Goal: Task Accomplishment & Management: Manage account settings

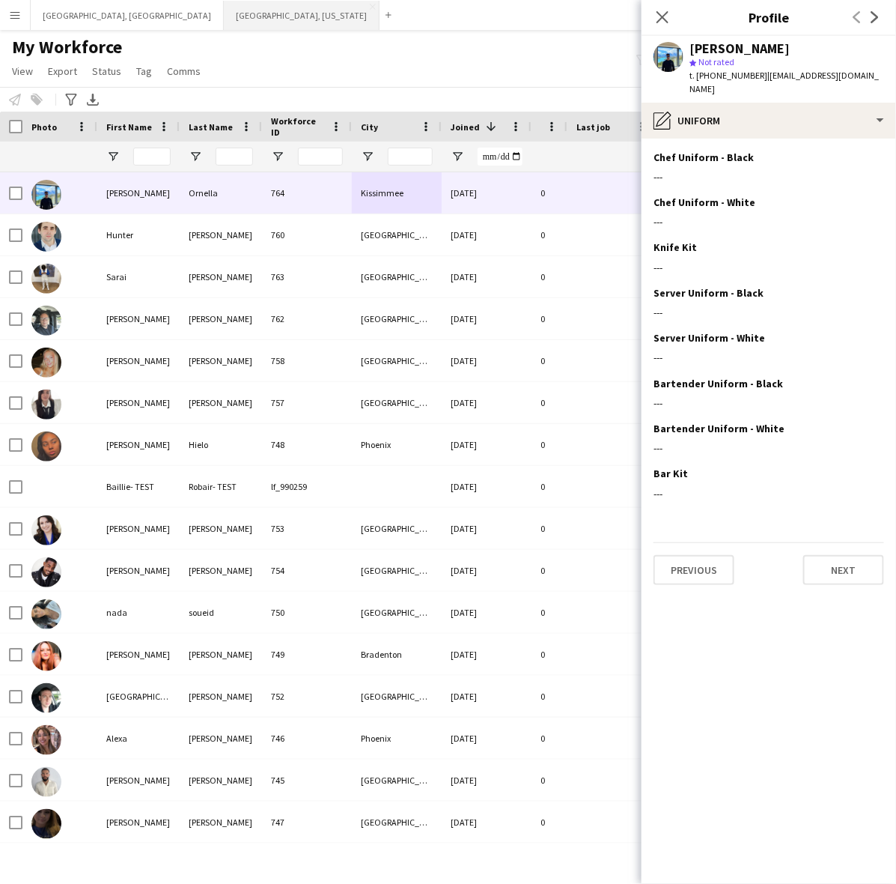
click at [224, 11] on button "[GEOGRAPHIC_DATA], [US_STATE] Close" at bounding box center [302, 15] width 156 height 29
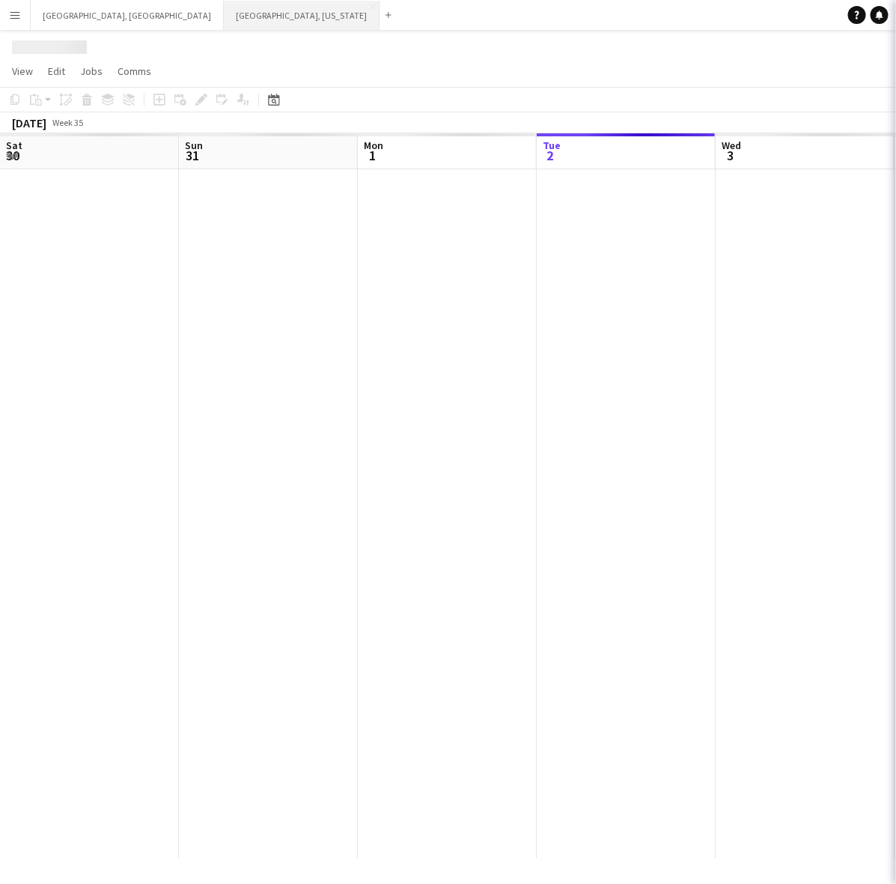
scroll to position [0, 357]
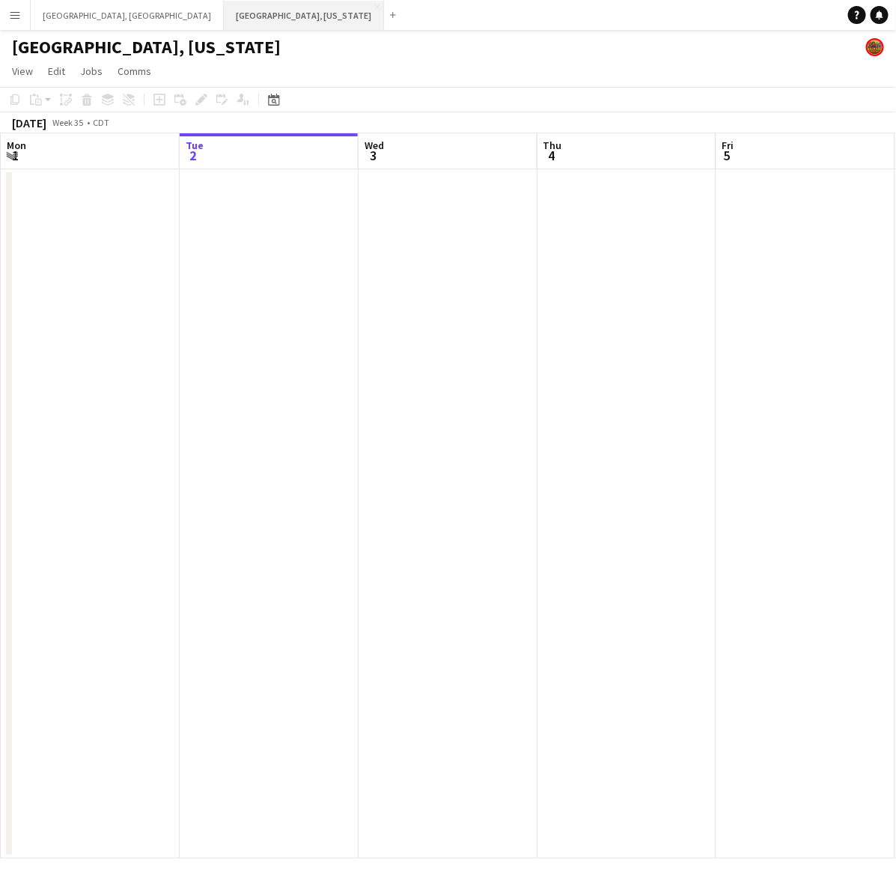
click at [224, 9] on button "[GEOGRAPHIC_DATA], [US_STATE] Close" at bounding box center [304, 15] width 160 height 29
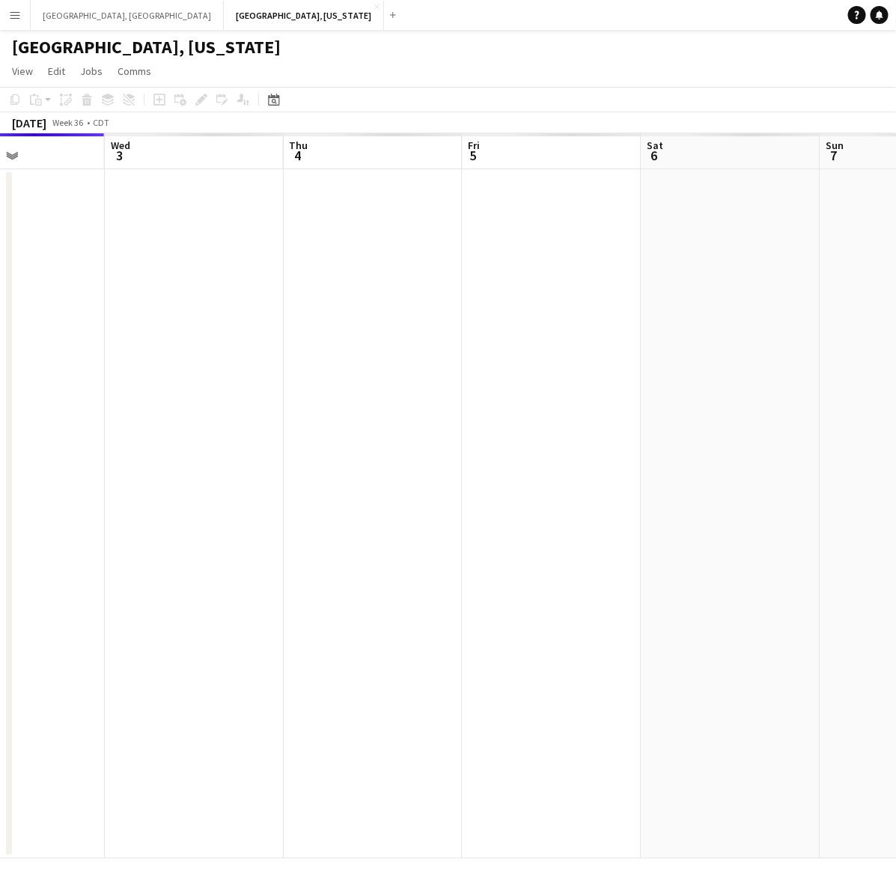
drag, startPoint x: 753, startPoint y: 438, endPoint x: 361, endPoint y: 524, distance: 401.7
click at [171, 580] on app-calendar-viewport "Sat 30 Sun 31 Mon 1 Tue 2 Wed 3 Thu 4 Fri 5 Sat 6 Sun 7 Mon 8" at bounding box center [448, 495] width 896 height 725
drag, startPoint x: 371, startPoint y: 511, endPoint x: 357, endPoint y: 511, distance: 14.2
click at [361, 511] on app-calendar-viewport "Thu 4 Fri 5 Sat 6 Sun 7 Mon 8 Tue 9 Wed 10 Thu 11 Fri 12 Sat 13" at bounding box center [448, 495] width 896 height 725
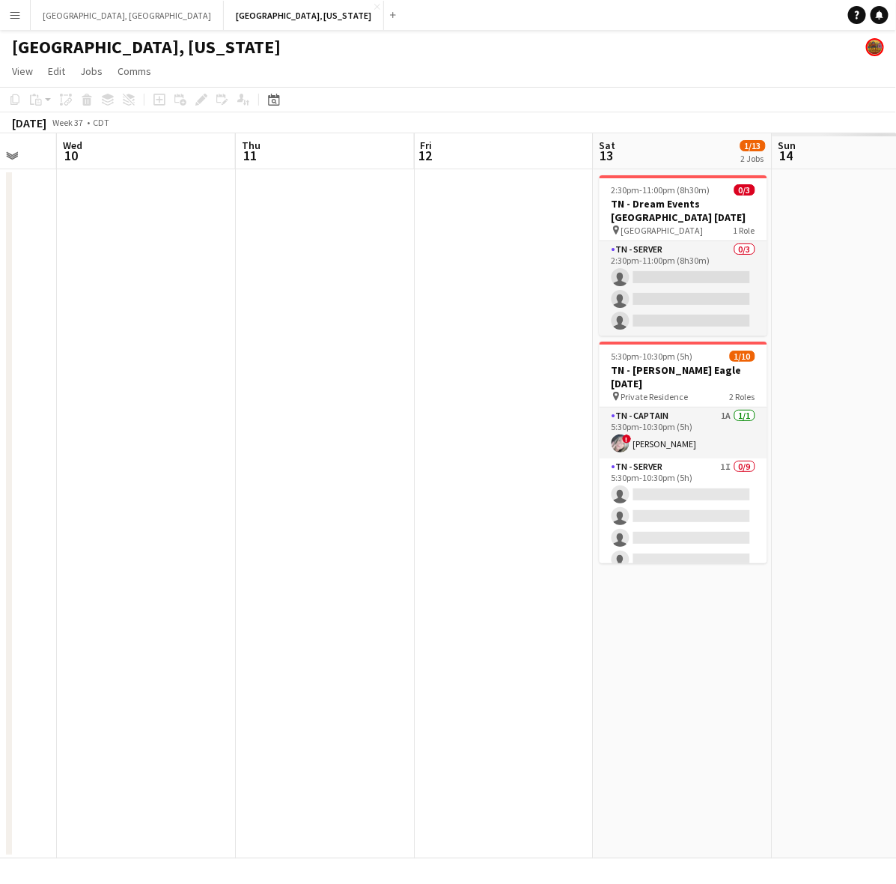
drag, startPoint x: 824, startPoint y: 422, endPoint x: 229, endPoint y: 534, distance: 605.8
click at [229, 534] on app-calendar-viewport "Sun 7 Mon 8 Tue 9 Wed 10 Thu 11 Fri 12 Sat 13 1/13 2 Jobs Sun 14 Mon 15 Tue 16 …" at bounding box center [448, 495] width 896 height 725
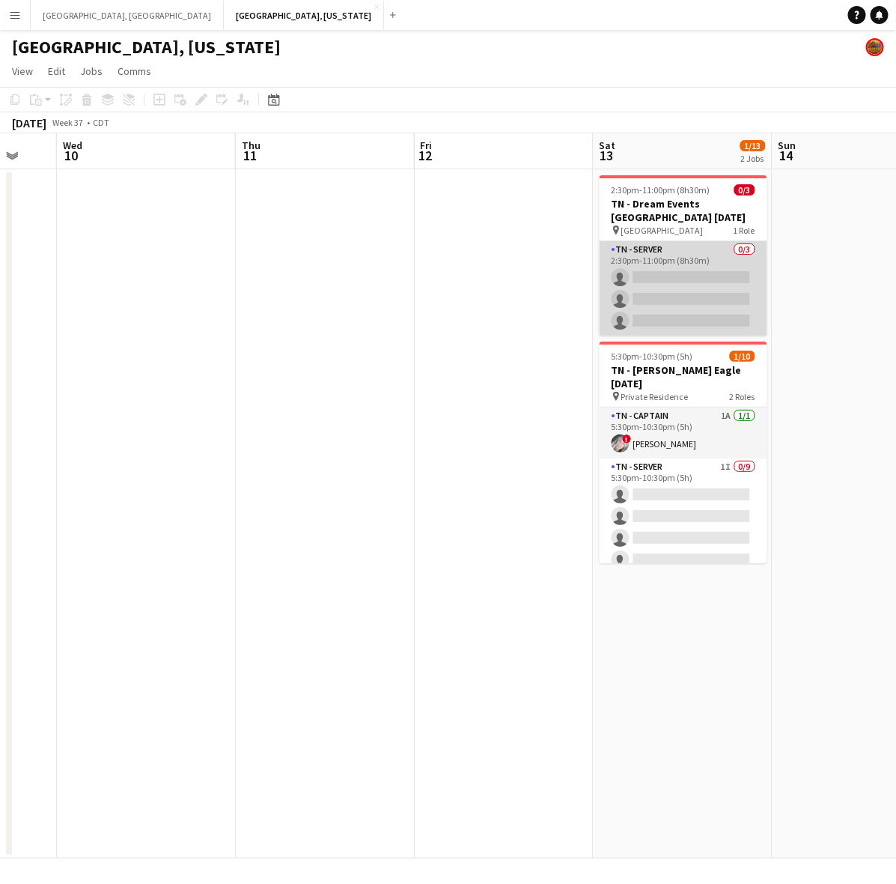
click at [712, 303] on app-card-role "TN - Server 0/3 2:30pm-11:00pm (8h30m) single-neutral-actions single-neutral-ac…" at bounding box center [684, 288] width 168 height 94
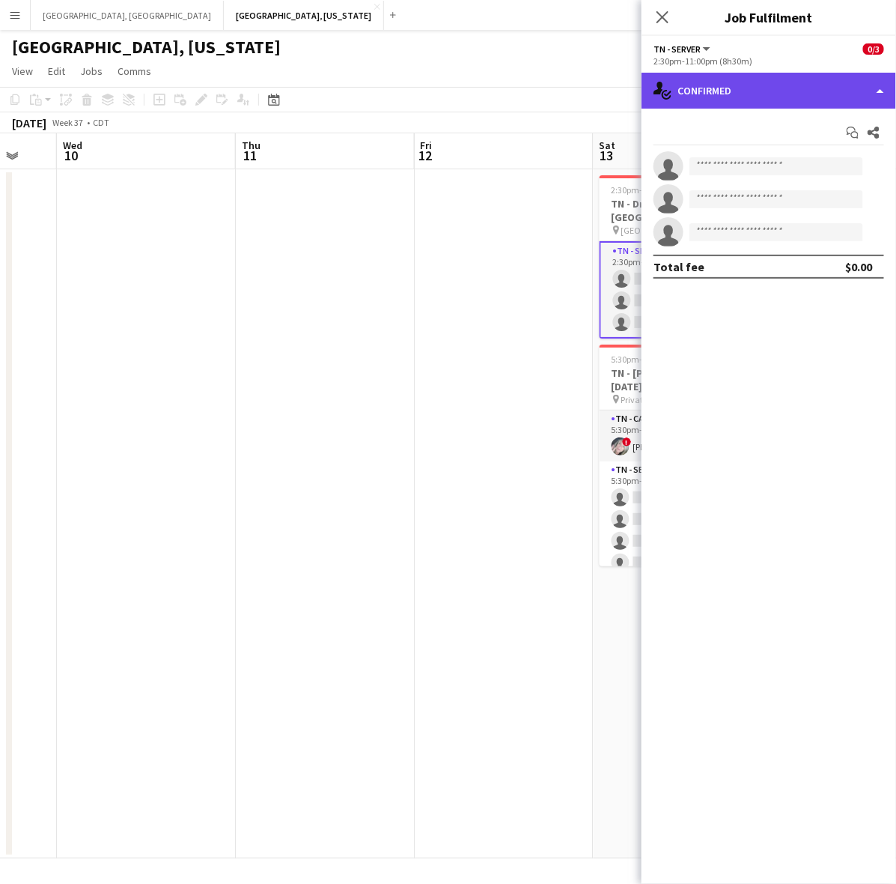
click at [717, 91] on div "single-neutral-actions-check-2 Confirmed" at bounding box center [769, 91] width 255 height 36
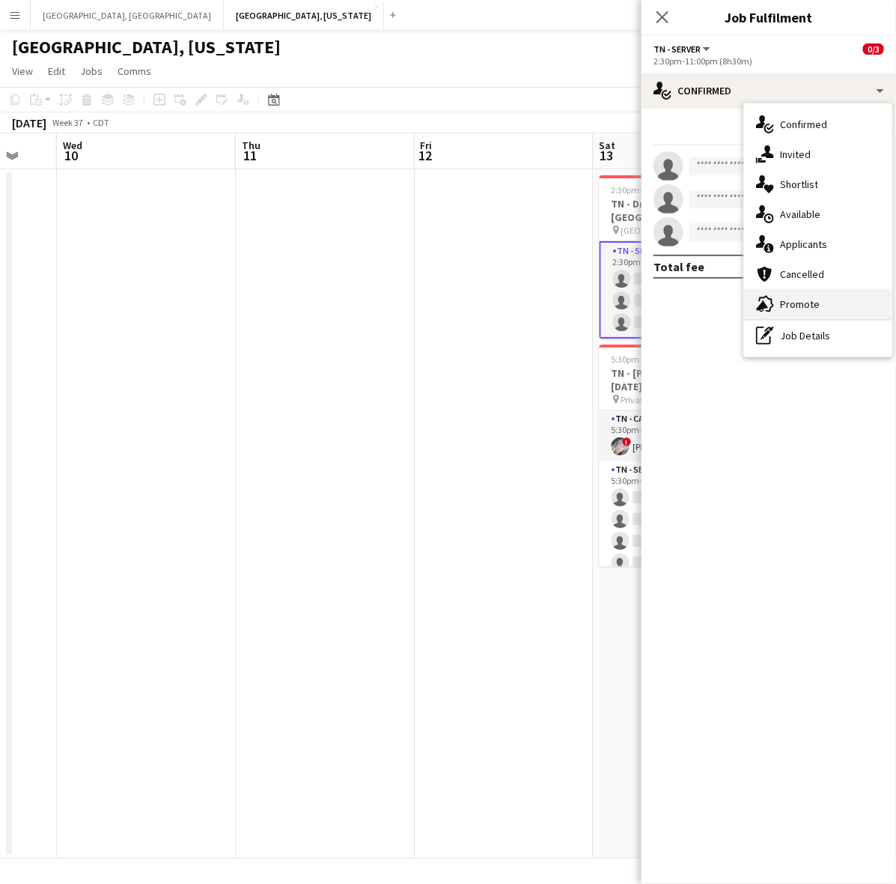
click at [795, 301] on span "Promote" at bounding box center [800, 303] width 40 height 13
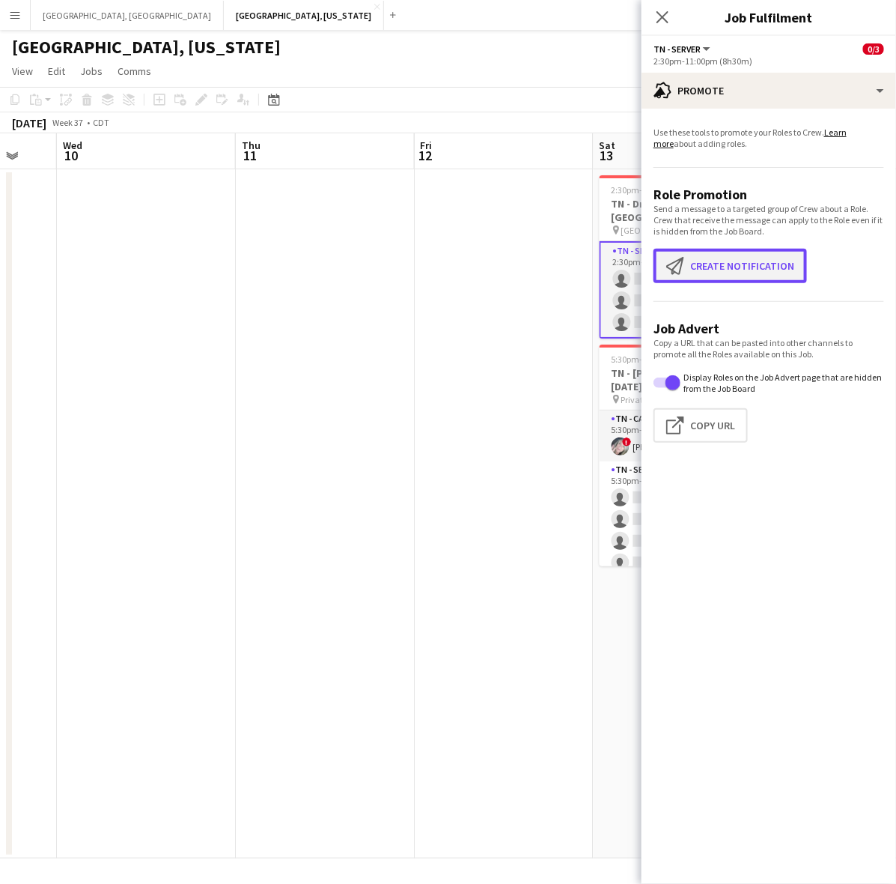
click at [712, 266] on button "Create notification Create notification" at bounding box center [731, 266] width 154 height 34
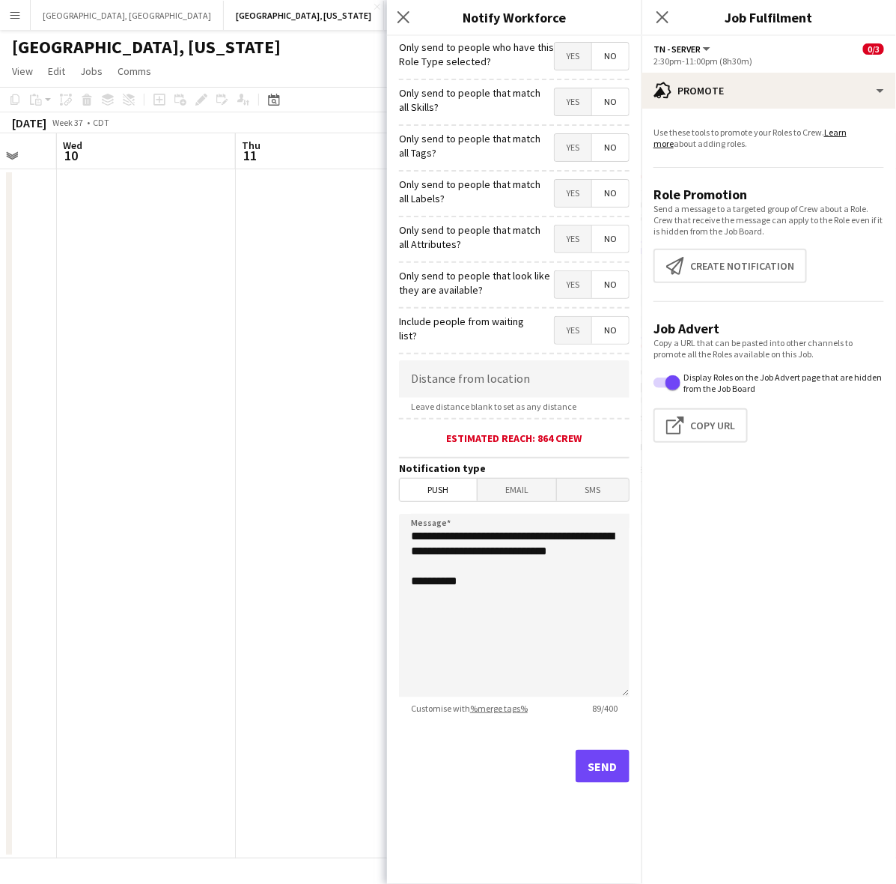
drag, startPoint x: 566, startPoint y: 47, endPoint x: 563, endPoint y: 125, distance: 77.9
click at [567, 49] on span "Yes" at bounding box center [573, 56] width 37 height 27
click at [622, 759] on button "Send" at bounding box center [603, 766] width 54 height 33
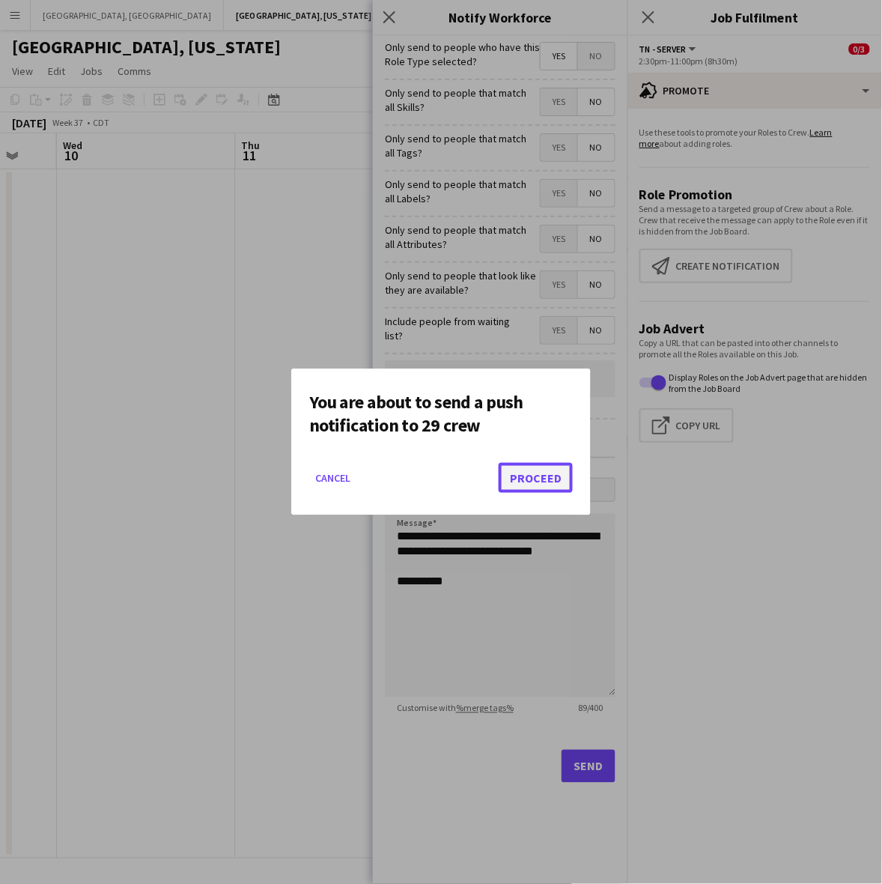
click at [541, 470] on button "Proceed" at bounding box center [536, 478] width 74 height 30
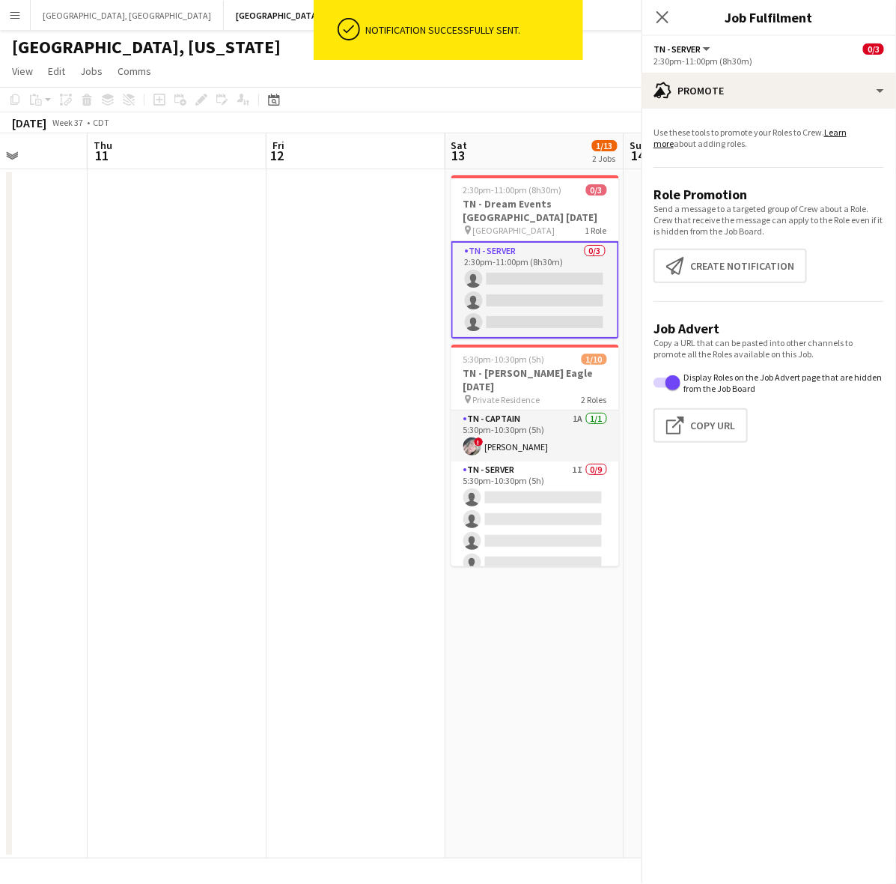
scroll to position [0, 451]
drag, startPoint x: 329, startPoint y: 450, endPoint x: -76, endPoint y: 582, distance: 426.7
click at [0, 582] on html "ok-circled Notification successfully sent. Menu Boards Boards Boards All jobs S…" at bounding box center [448, 442] width 896 height 884
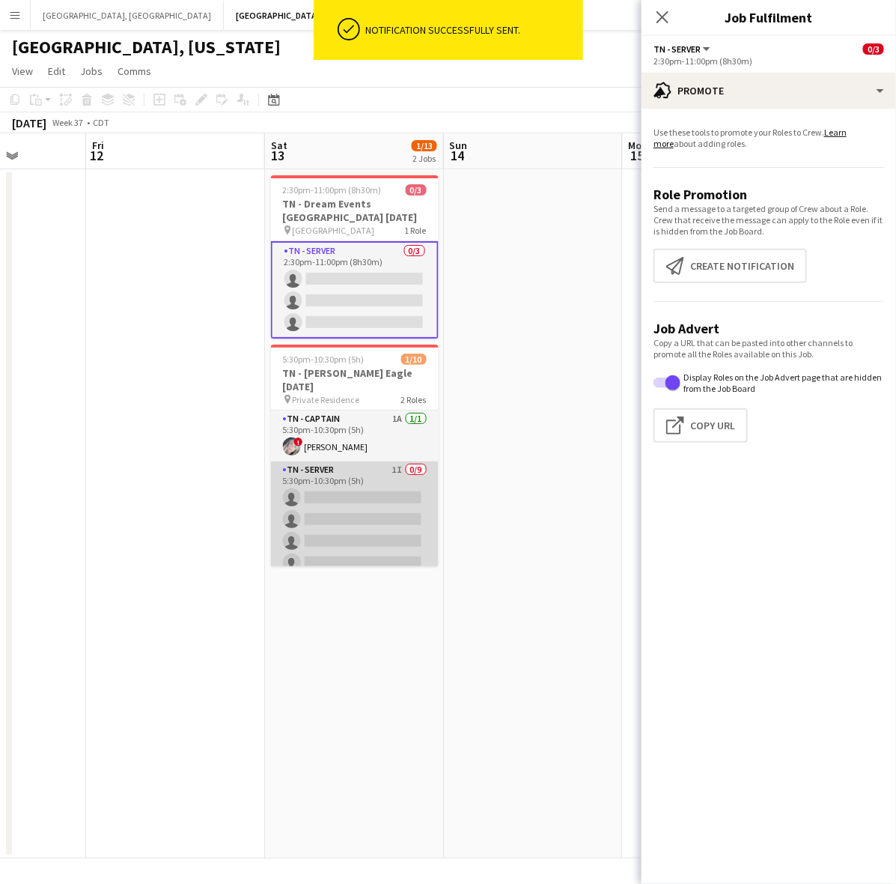
click at [363, 498] on app-card-role "TN - Server 1I 0/9 5:30pm-10:30pm (5h) single-neutral-actions single-neutral-ac…" at bounding box center [355, 573] width 168 height 225
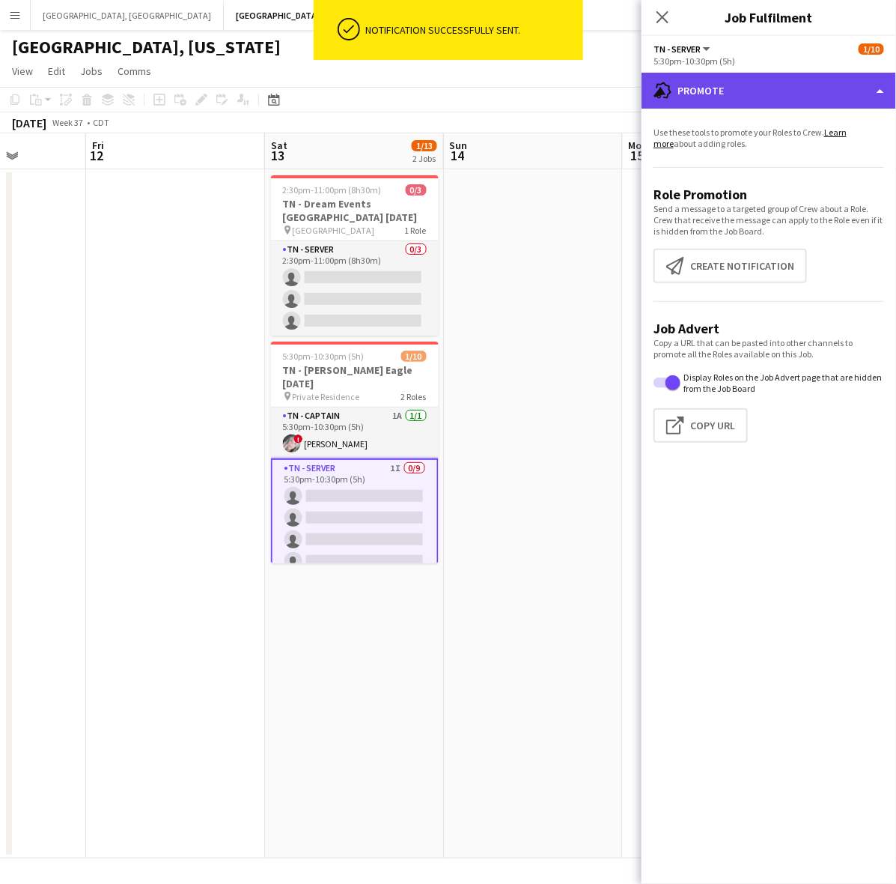
click at [779, 103] on div "advertising-megaphone Promote" at bounding box center [769, 91] width 255 height 36
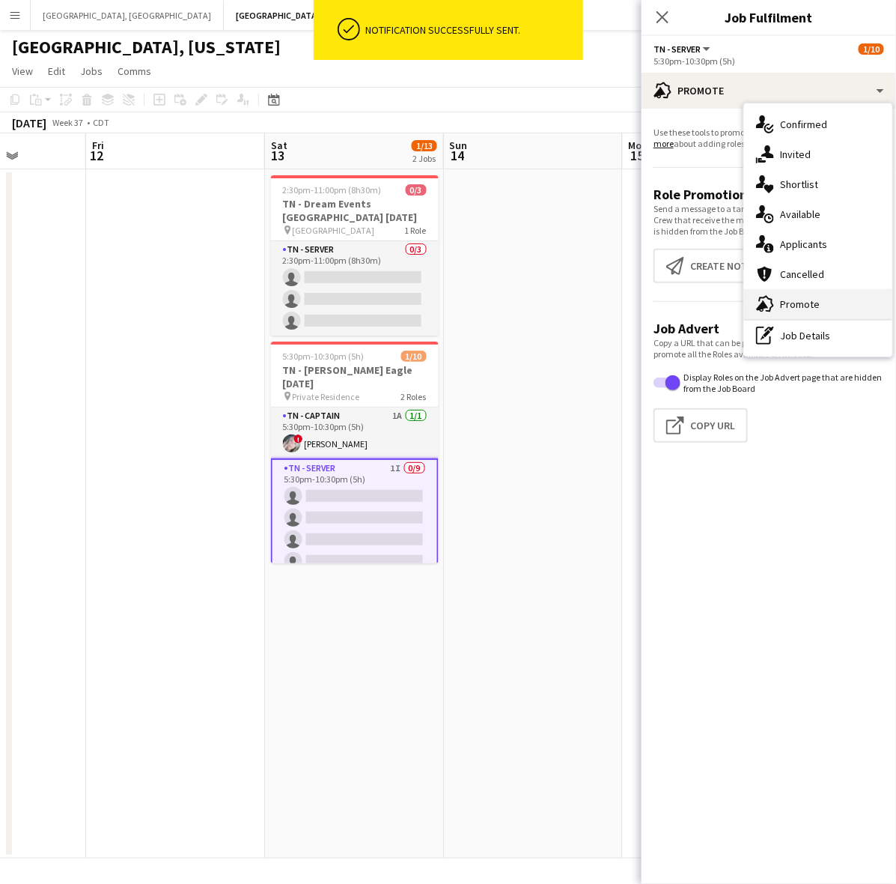
click at [783, 292] on div "advertising-megaphone Promote" at bounding box center [818, 304] width 148 height 30
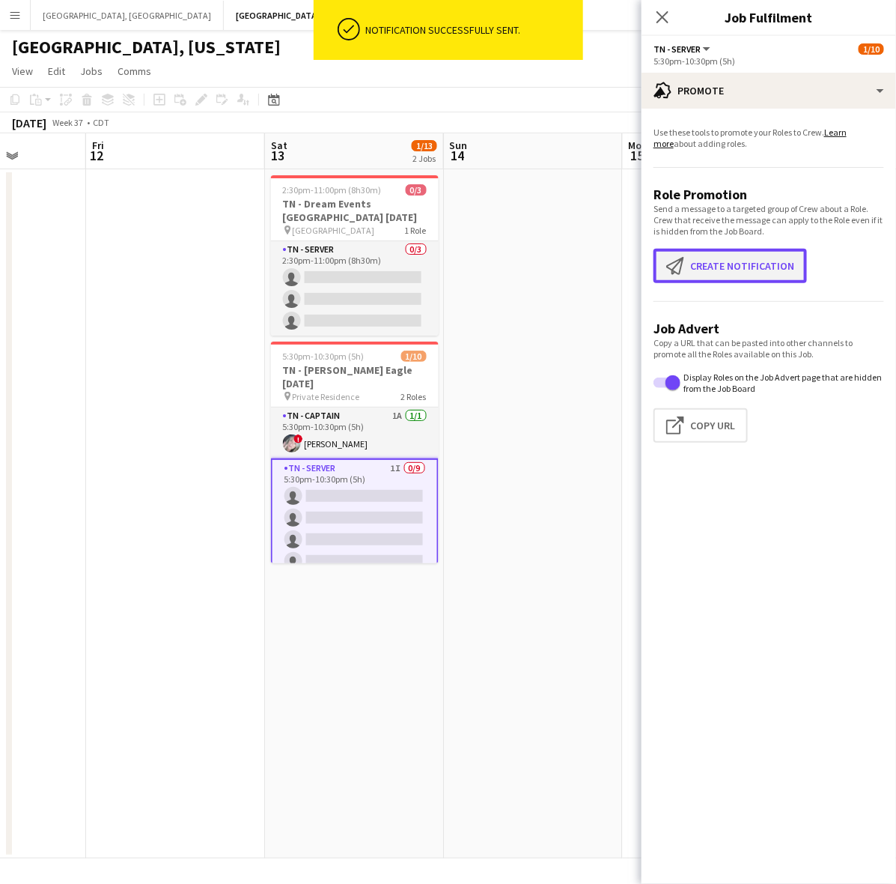
click at [730, 274] on button "Create notification Create notification" at bounding box center [731, 266] width 154 height 34
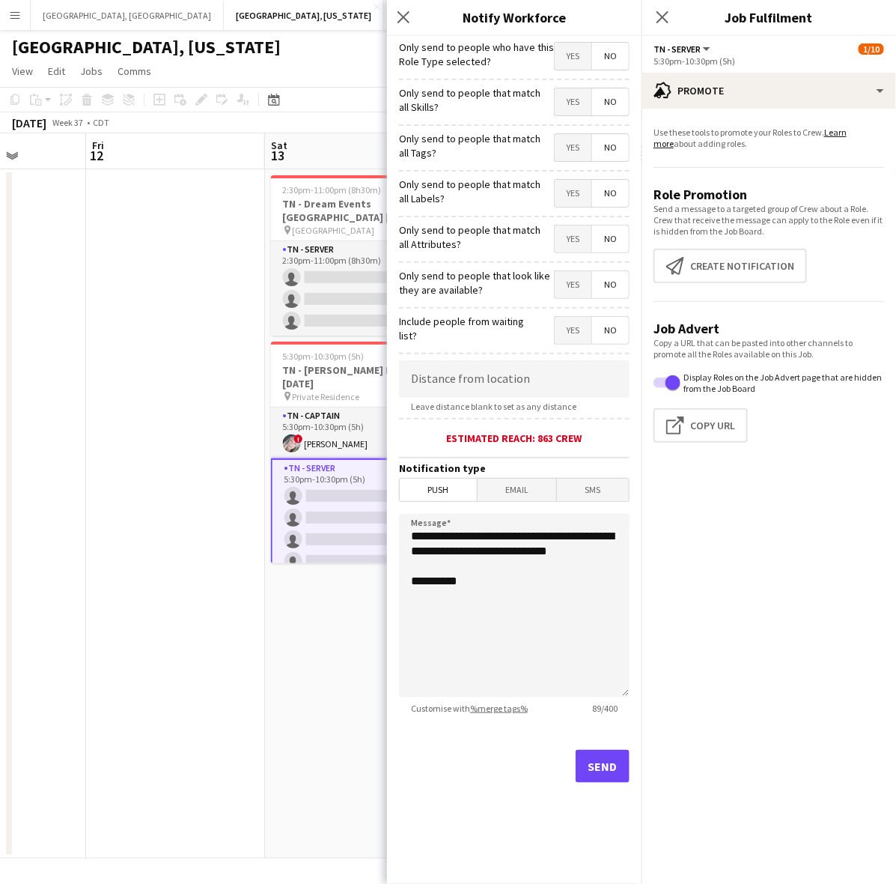
click at [571, 51] on span "Yes" at bounding box center [573, 56] width 37 height 27
click at [610, 765] on button "Send" at bounding box center [603, 766] width 54 height 33
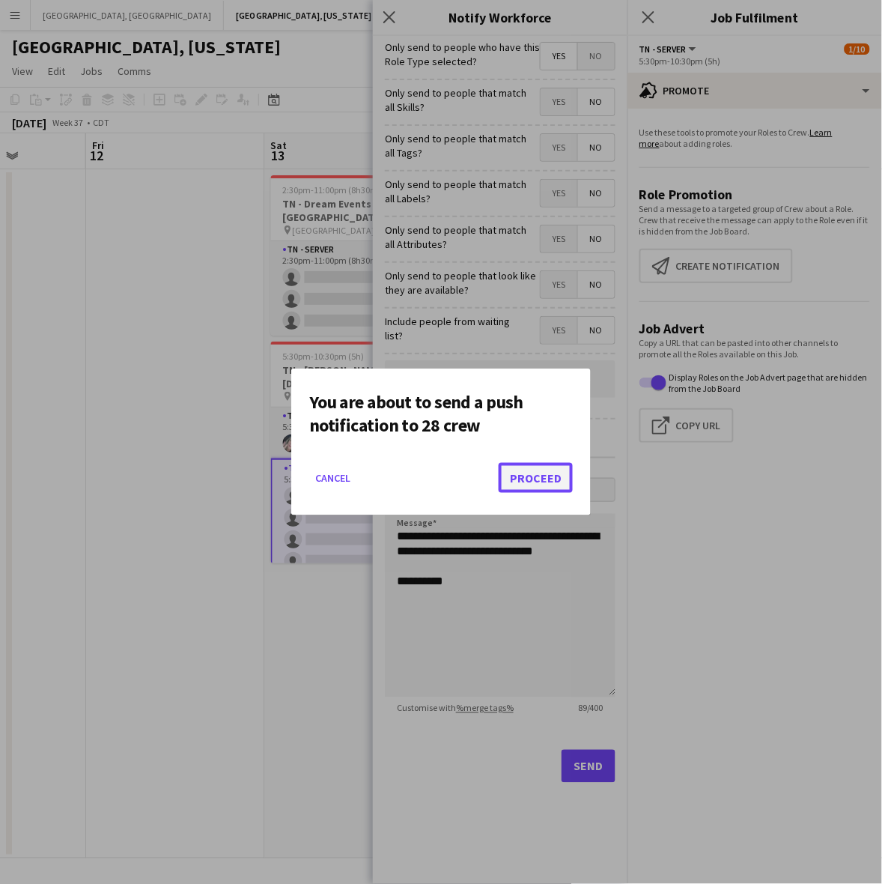
click at [510, 481] on button "Proceed" at bounding box center [536, 478] width 74 height 30
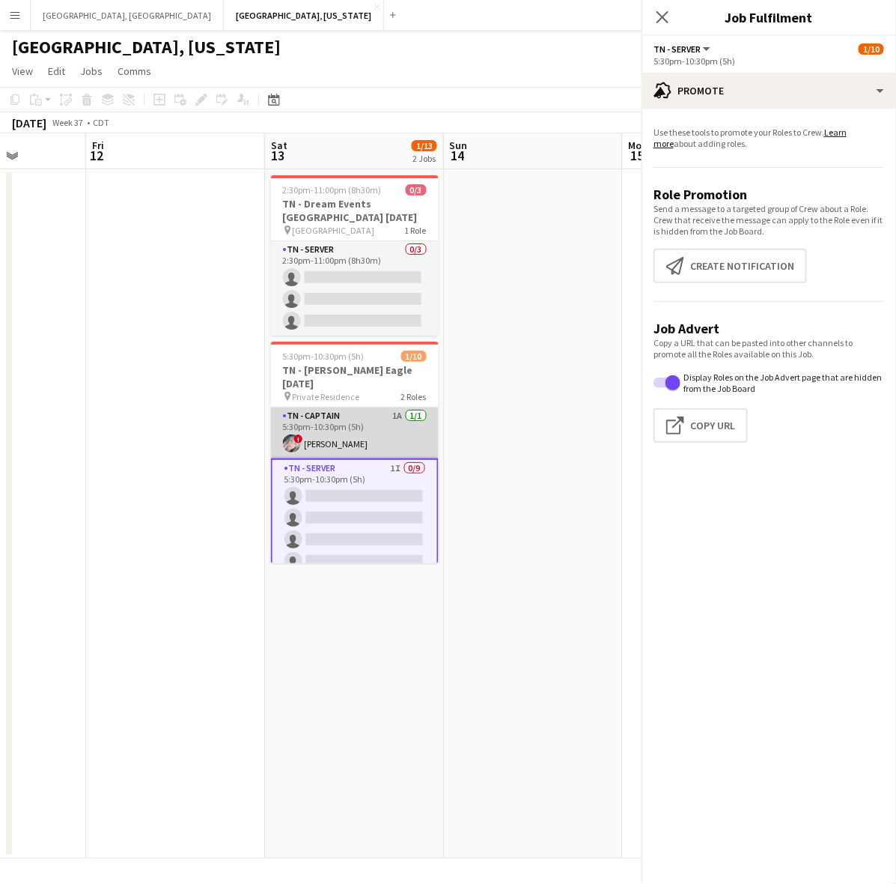
click at [374, 407] on app-card-role "TN - Captain 1A [DATE] 5:30pm-10:30pm (5h) ! [PERSON_NAME]" at bounding box center [355, 432] width 168 height 51
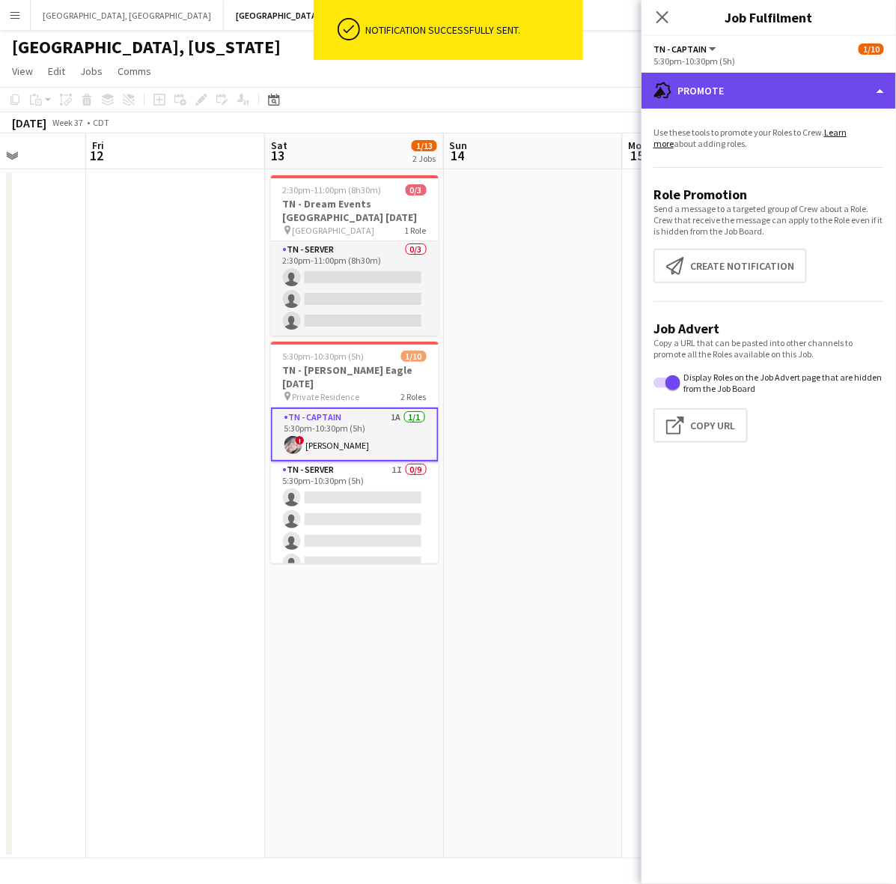
click at [741, 91] on div "advertising-megaphone Promote" at bounding box center [769, 91] width 255 height 36
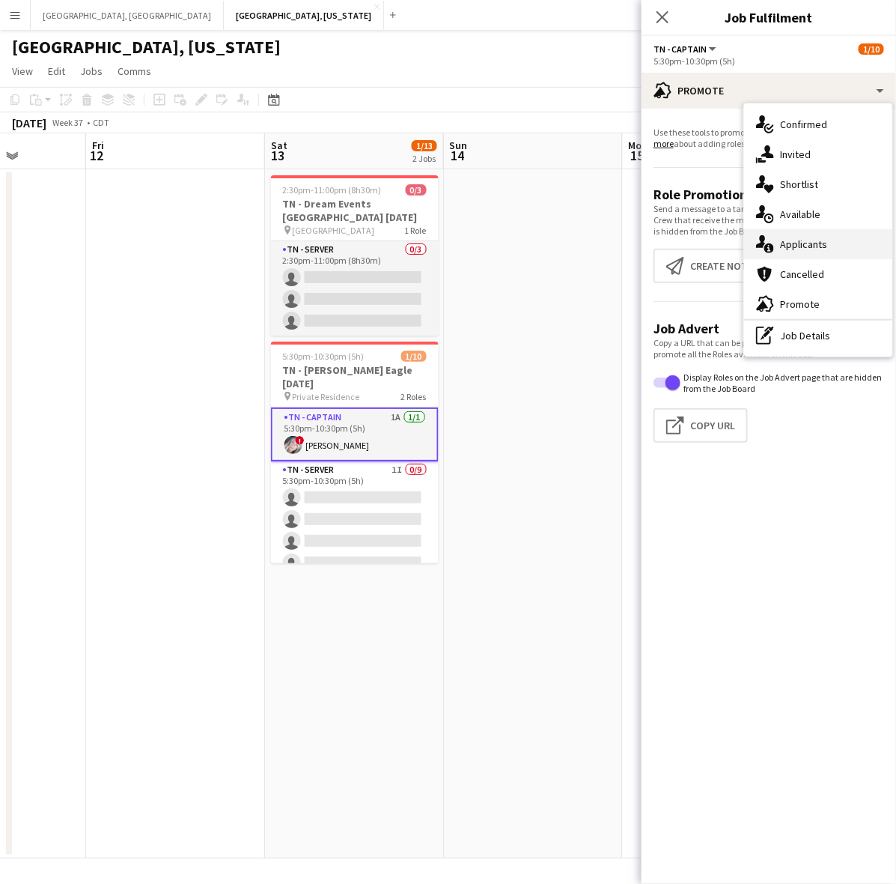
click at [787, 237] on span "Applicants" at bounding box center [803, 243] width 47 height 13
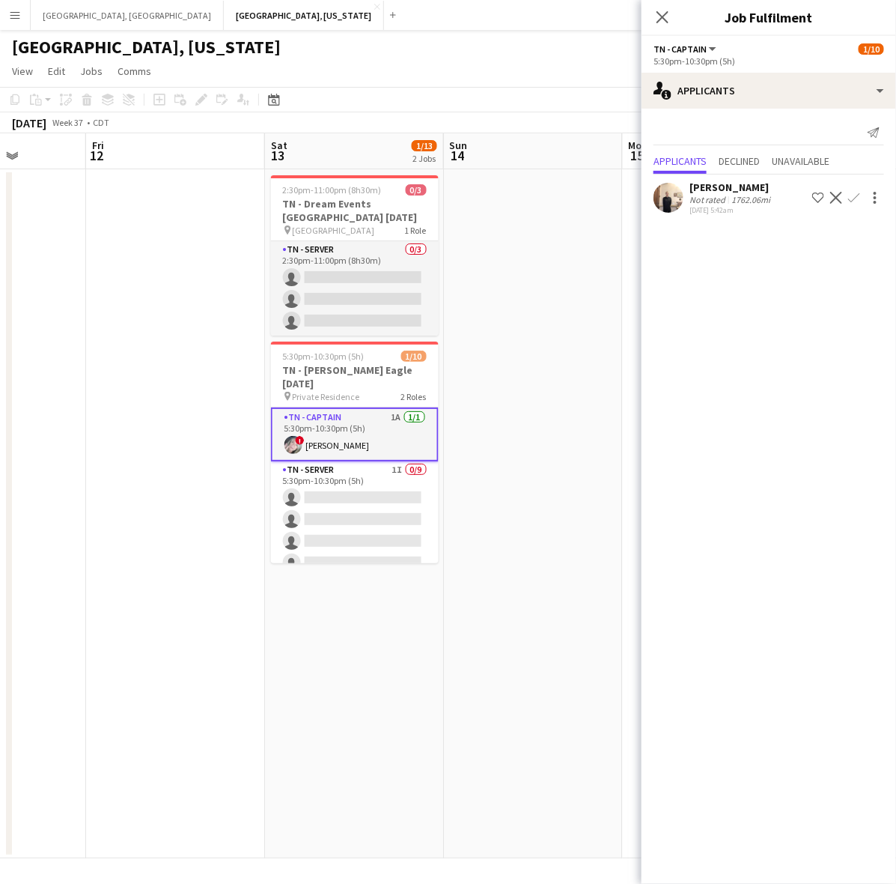
click at [734, 205] on div "[DATE] 5:42am" at bounding box center [732, 210] width 84 height 10
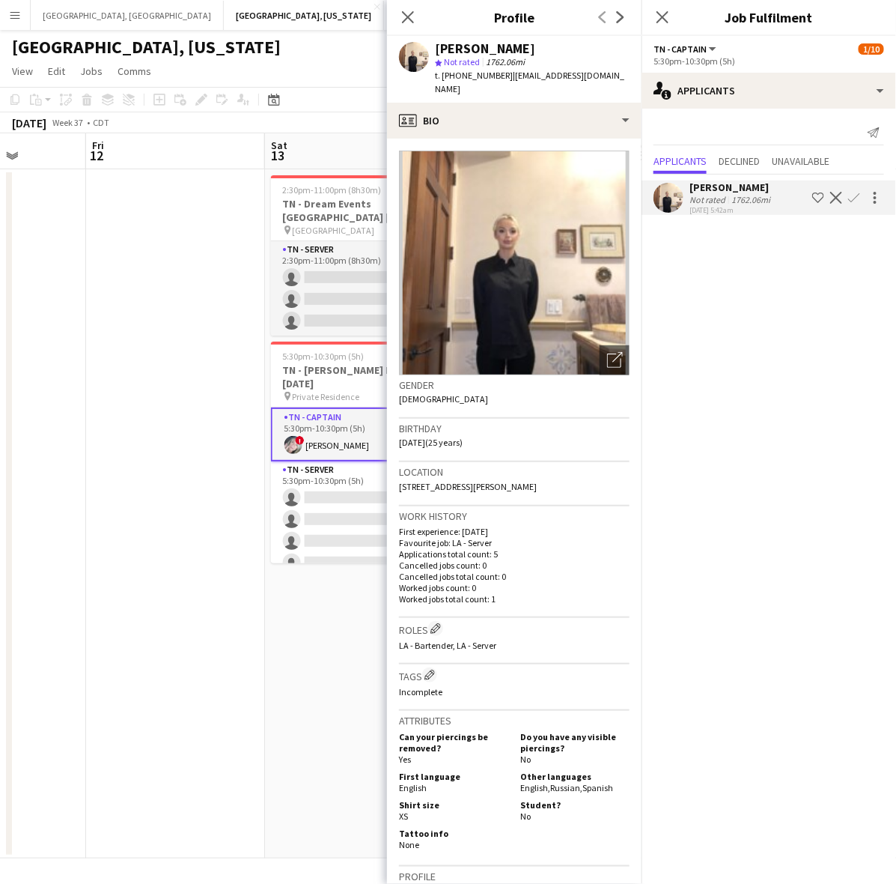
click at [734, 205] on div "[DATE] 5:42am" at bounding box center [732, 210] width 84 height 10
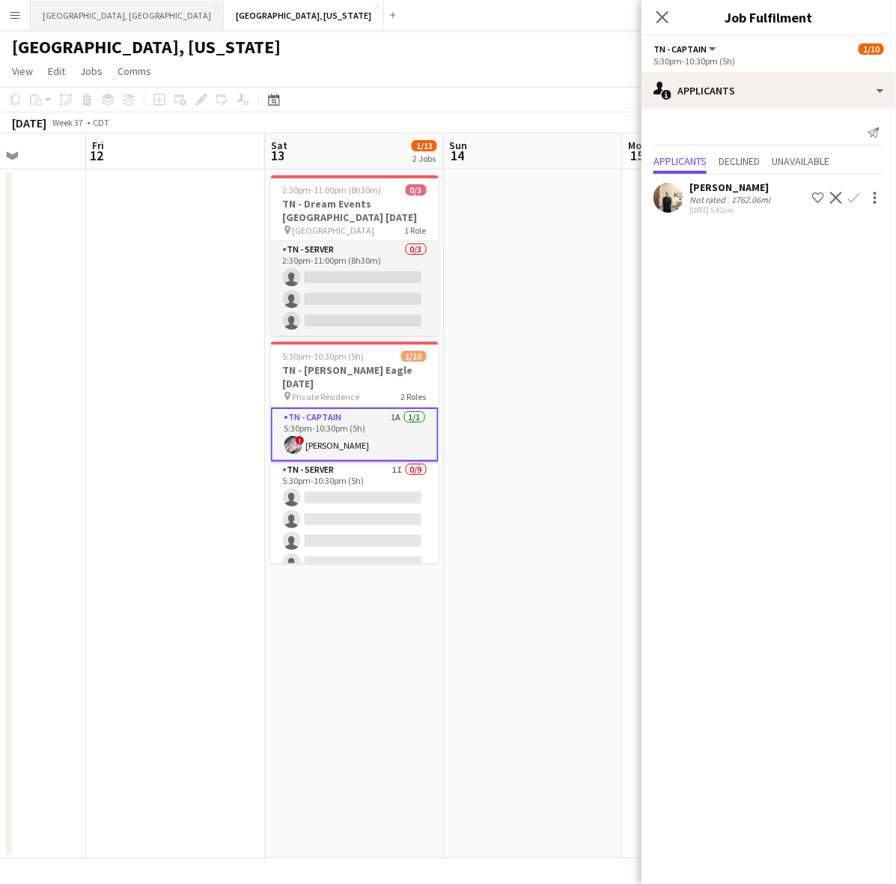
click at [77, 5] on button "[GEOGRAPHIC_DATA], [GEOGRAPHIC_DATA] Close" at bounding box center [127, 15] width 193 height 29
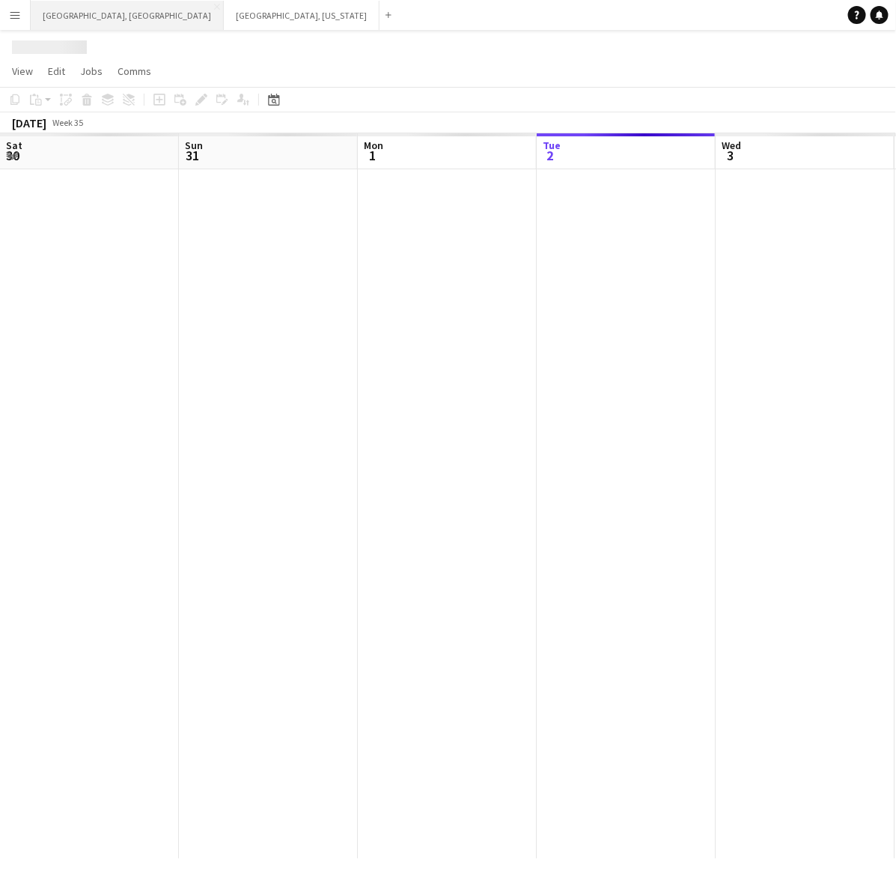
scroll to position [0, 357]
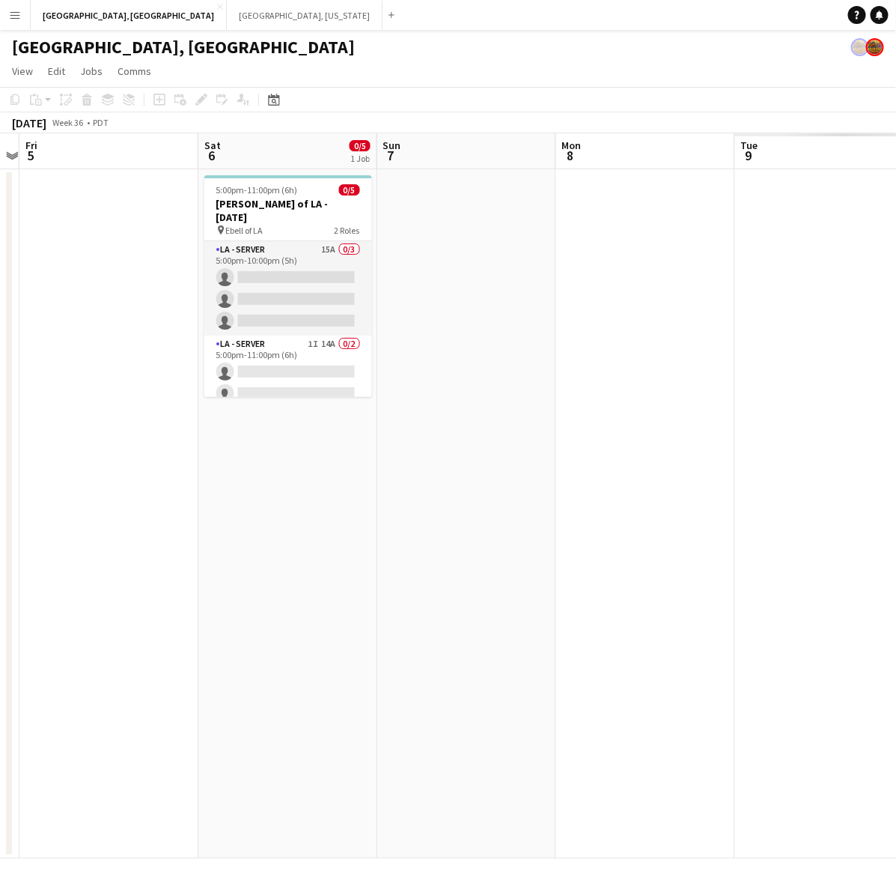
drag, startPoint x: 654, startPoint y: 413, endPoint x: -133, endPoint y: 667, distance: 827.0
click at [0, 667] on html "Menu Boards Boards Boards All jobs Status Workforce Workforce My Workforce Recr…" at bounding box center [448, 442] width 896 height 884
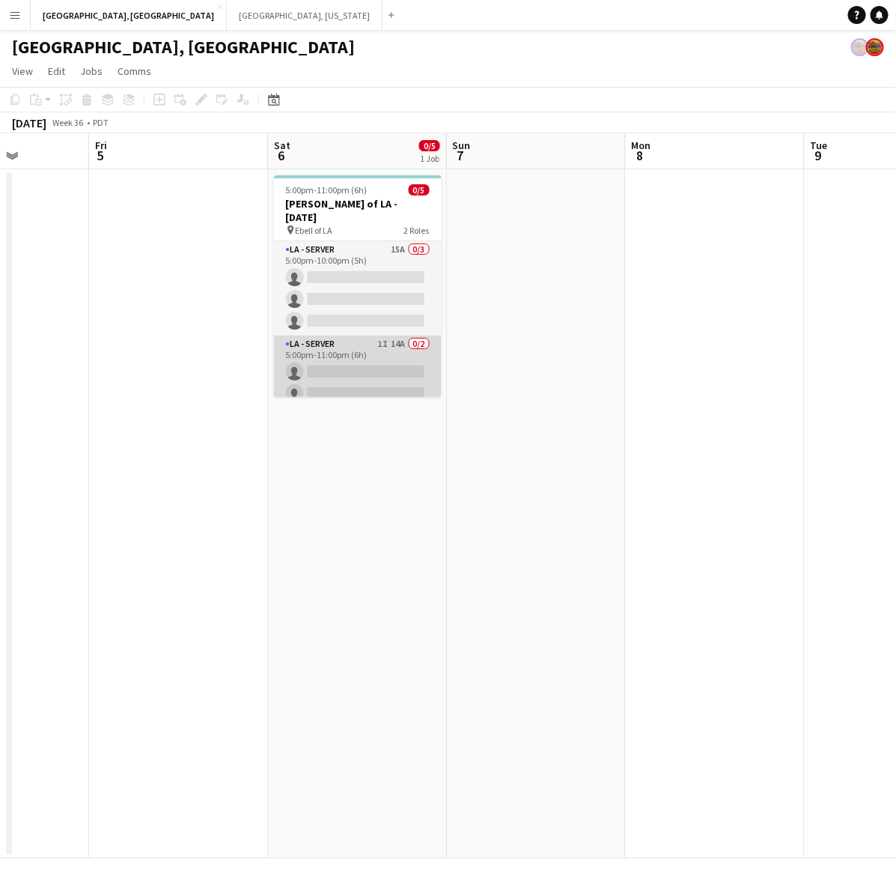
click at [301, 368] on app-card-role "LA - Server 1I 14A 0/2 5:00pm-11:00pm (6h) single-neutral-actions single-neutra…" at bounding box center [358, 371] width 168 height 73
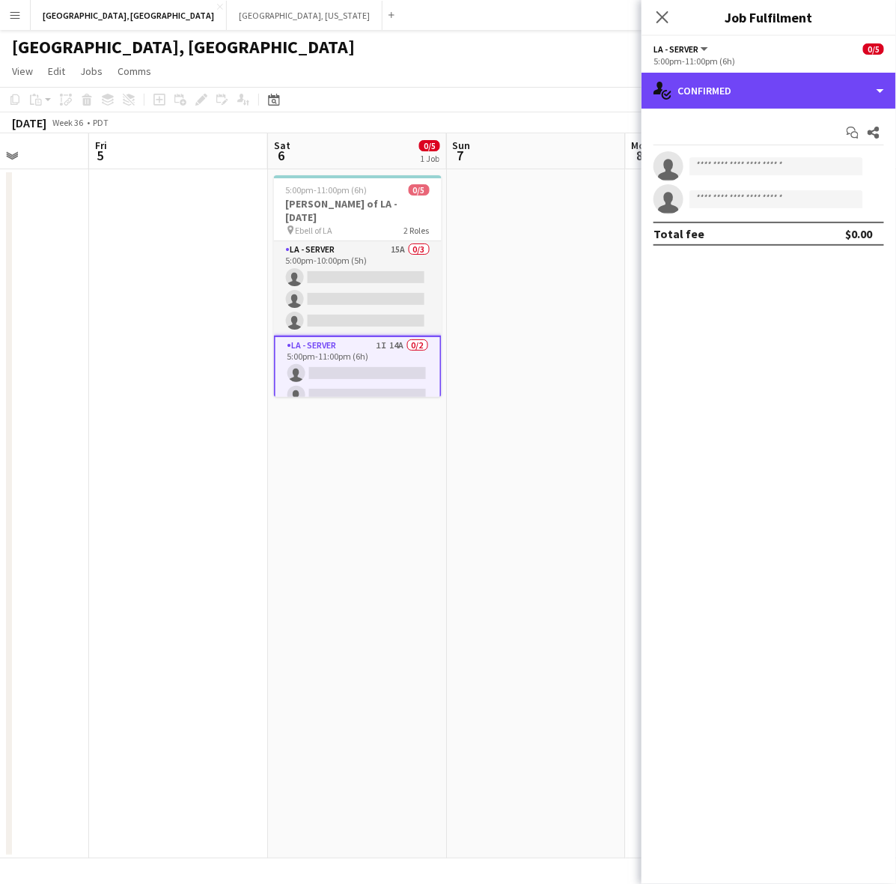
drag, startPoint x: 714, startPoint y: 88, endPoint x: 727, endPoint y: 128, distance: 41.9
click at [715, 91] on div "single-neutral-actions-check-2 Confirmed" at bounding box center [769, 91] width 255 height 36
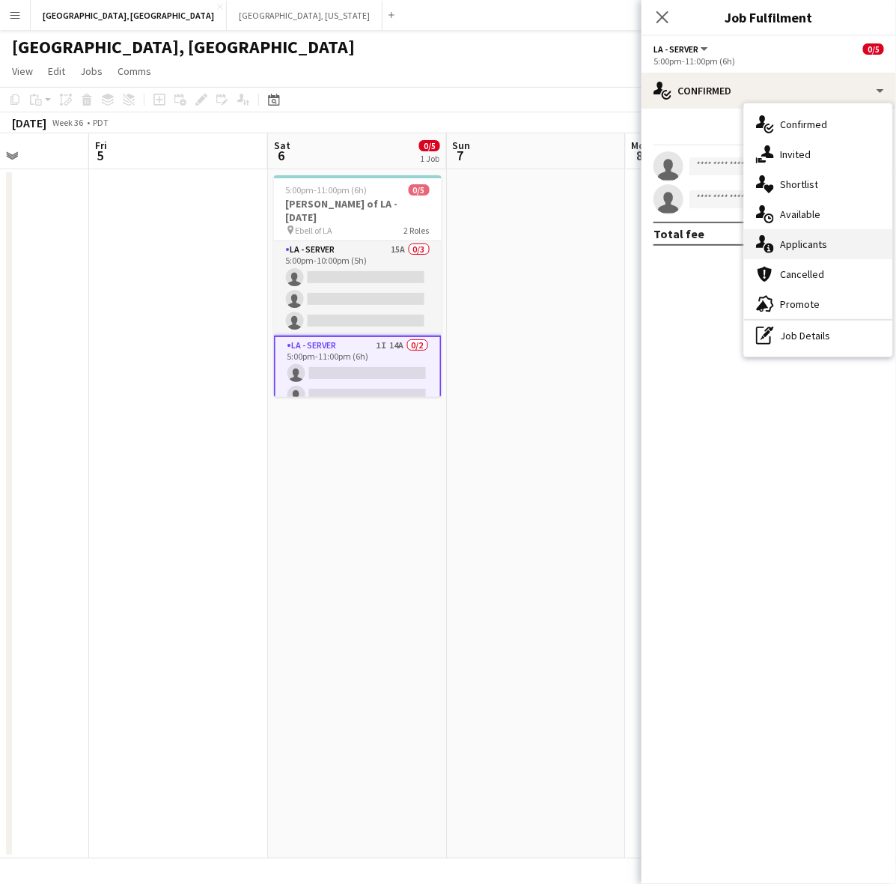
click at [785, 244] on span "Applicants" at bounding box center [803, 243] width 47 height 13
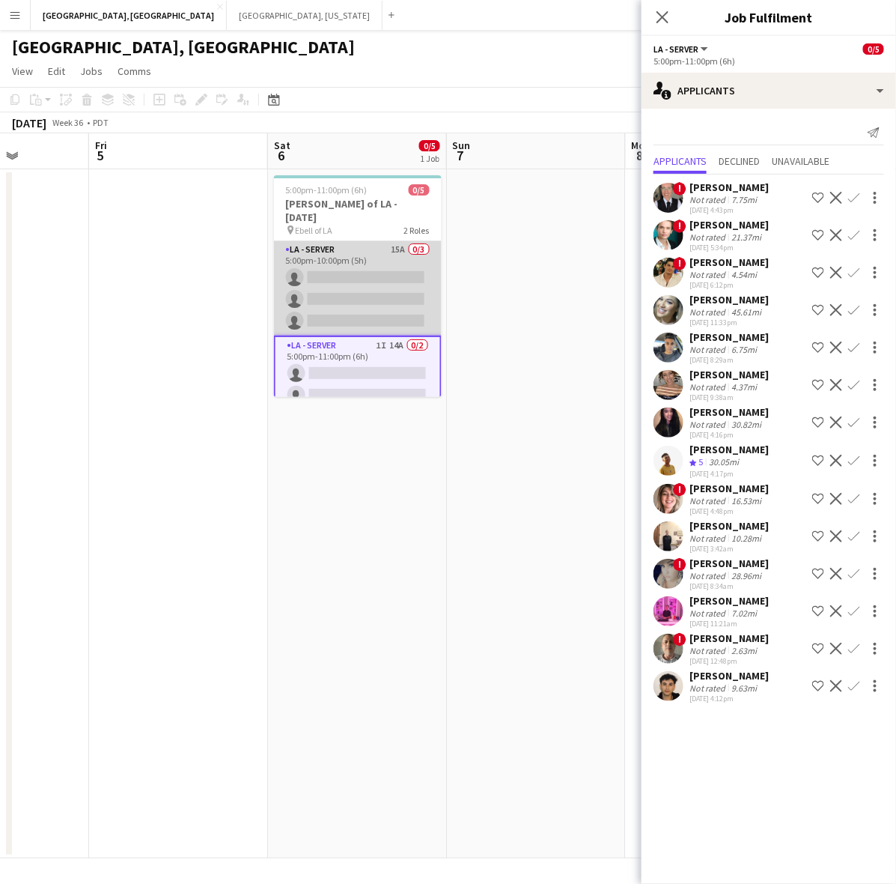
click at [386, 285] on app-card-role "LA - Server 15A 0/3 5:00pm-10:00pm (5h) single-neutral-actions single-neutral-a…" at bounding box center [358, 288] width 168 height 94
